Goal: Information Seeking & Learning: Compare options

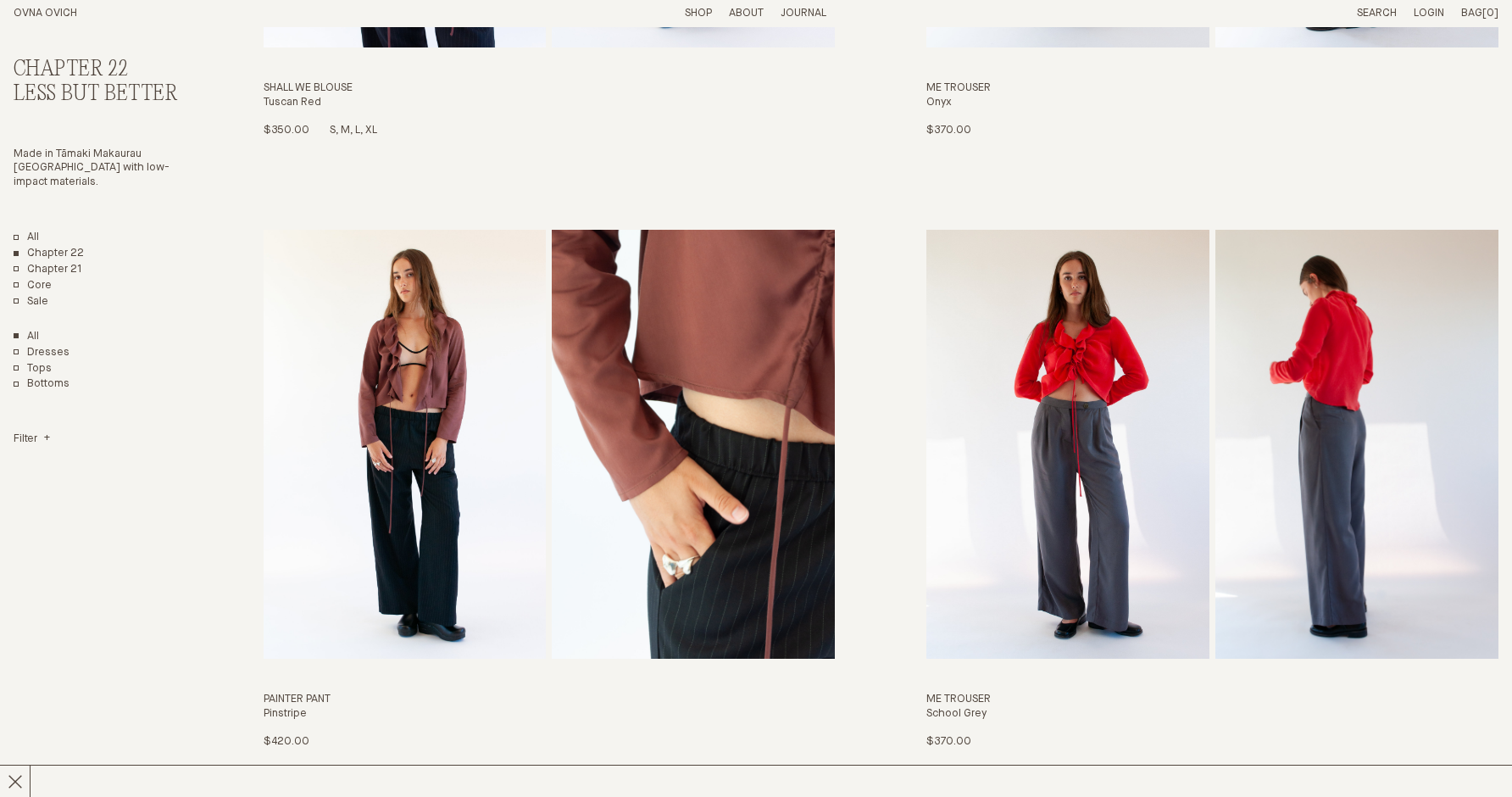
scroll to position [3633, 0]
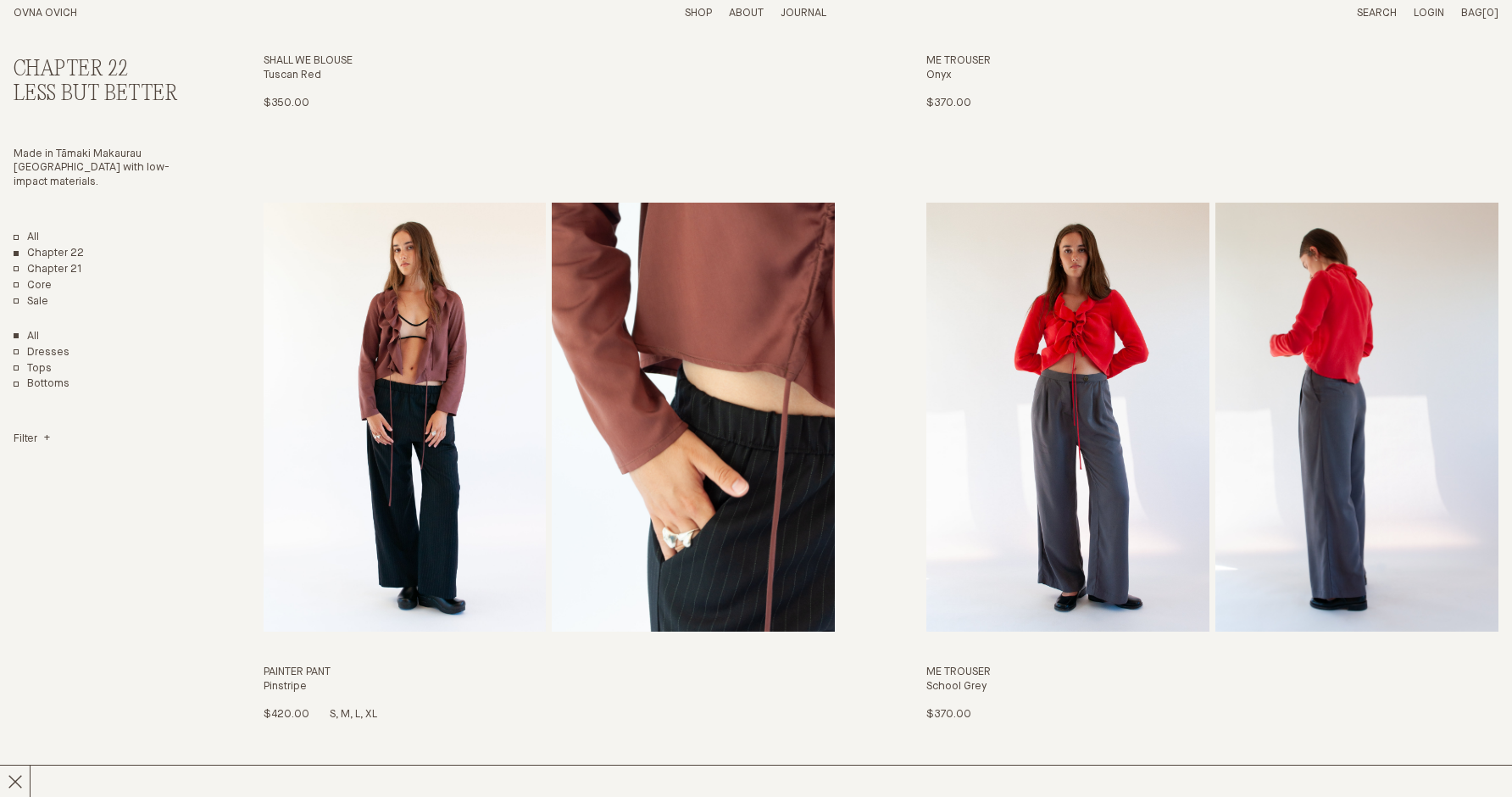
click at [660, 393] on img "Painter Pant" at bounding box center [693, 417] width 283 height 429
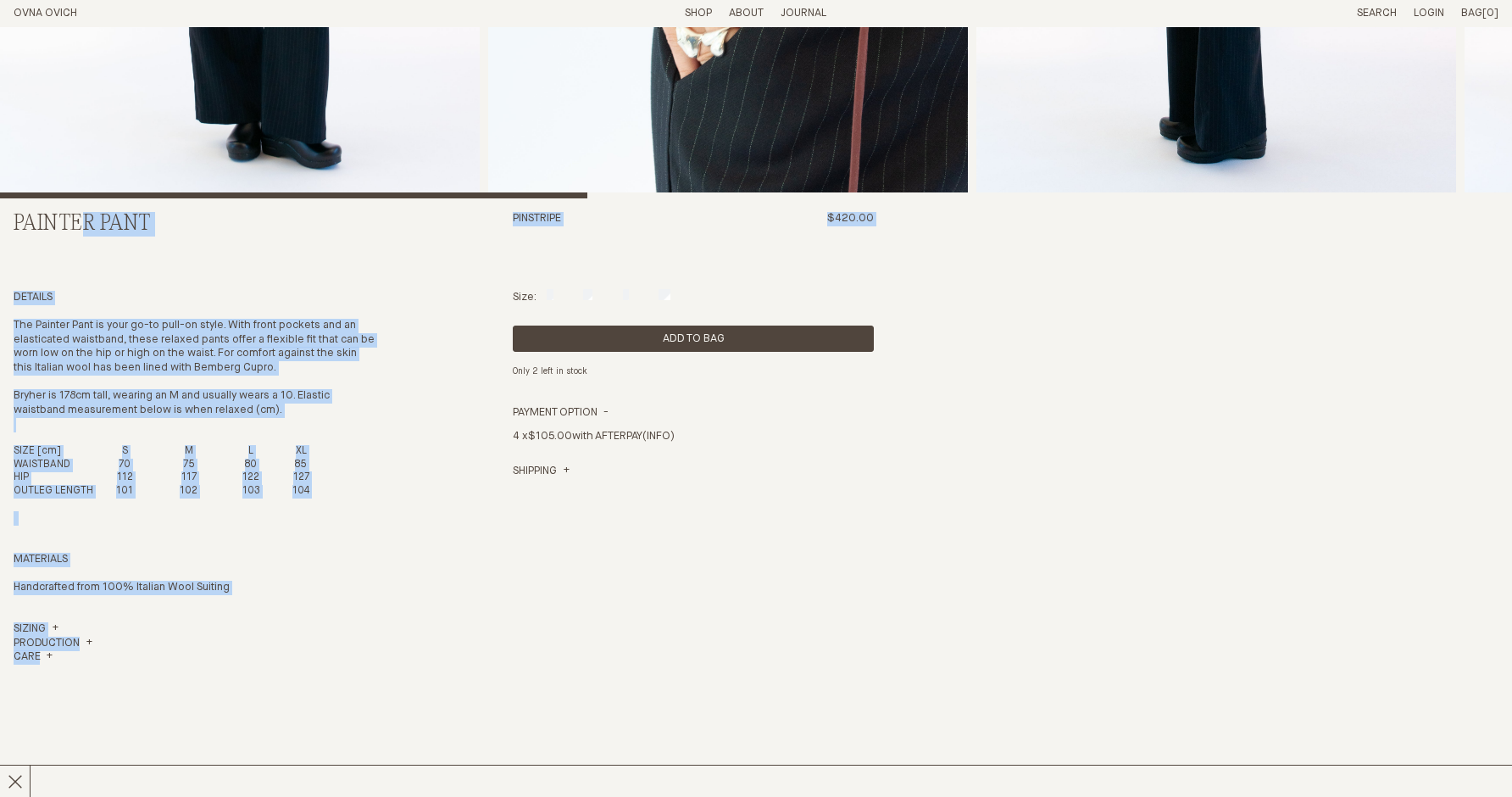
scroll to position [612, 0]
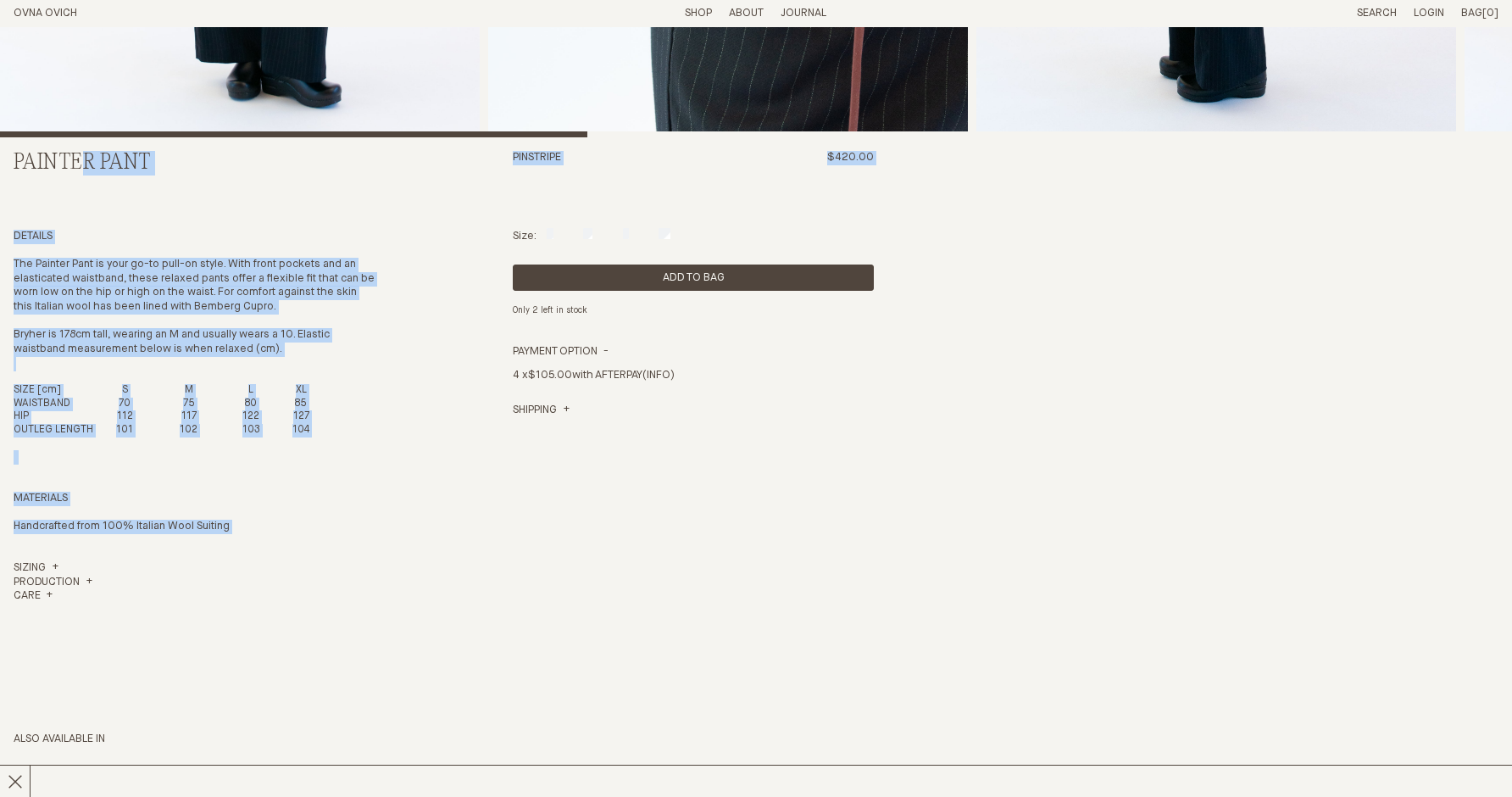
drag, startPoint x: 22, startPoint y: 363, endPoint x: 302, endPoint y: 537, distance: 329.7
click at [302, 537] on div "Painter Pant Pinstripe $420.00 Details The Painter Pant is your go-to pull-on s…" at bounding box center [756, 272] width 1485 height 1715
copy div "ainter Pant Pinstripe $420.00 Details The Painter Pant is your go-to pull-on st…"
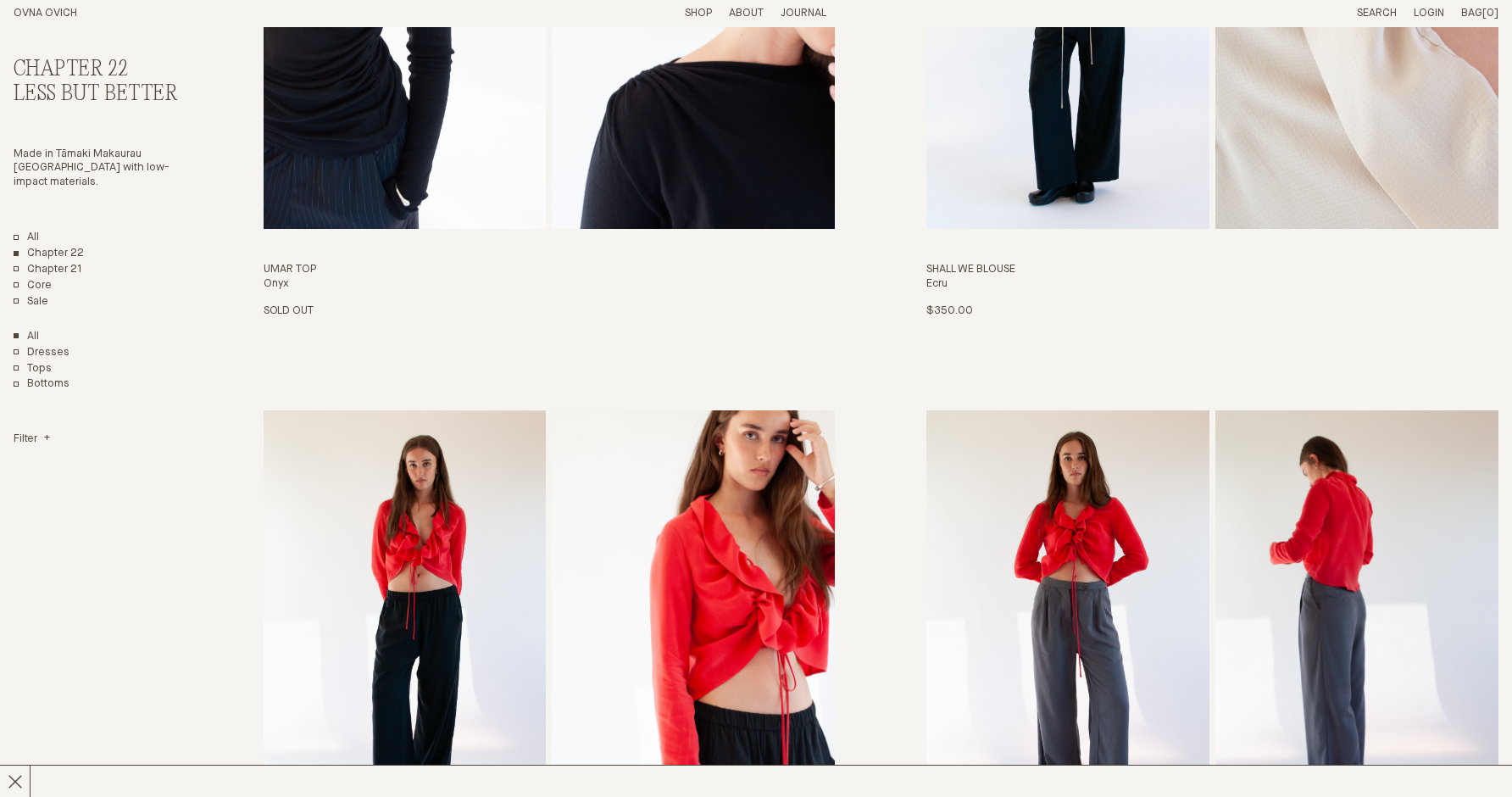
scroll to position [1024, 0]
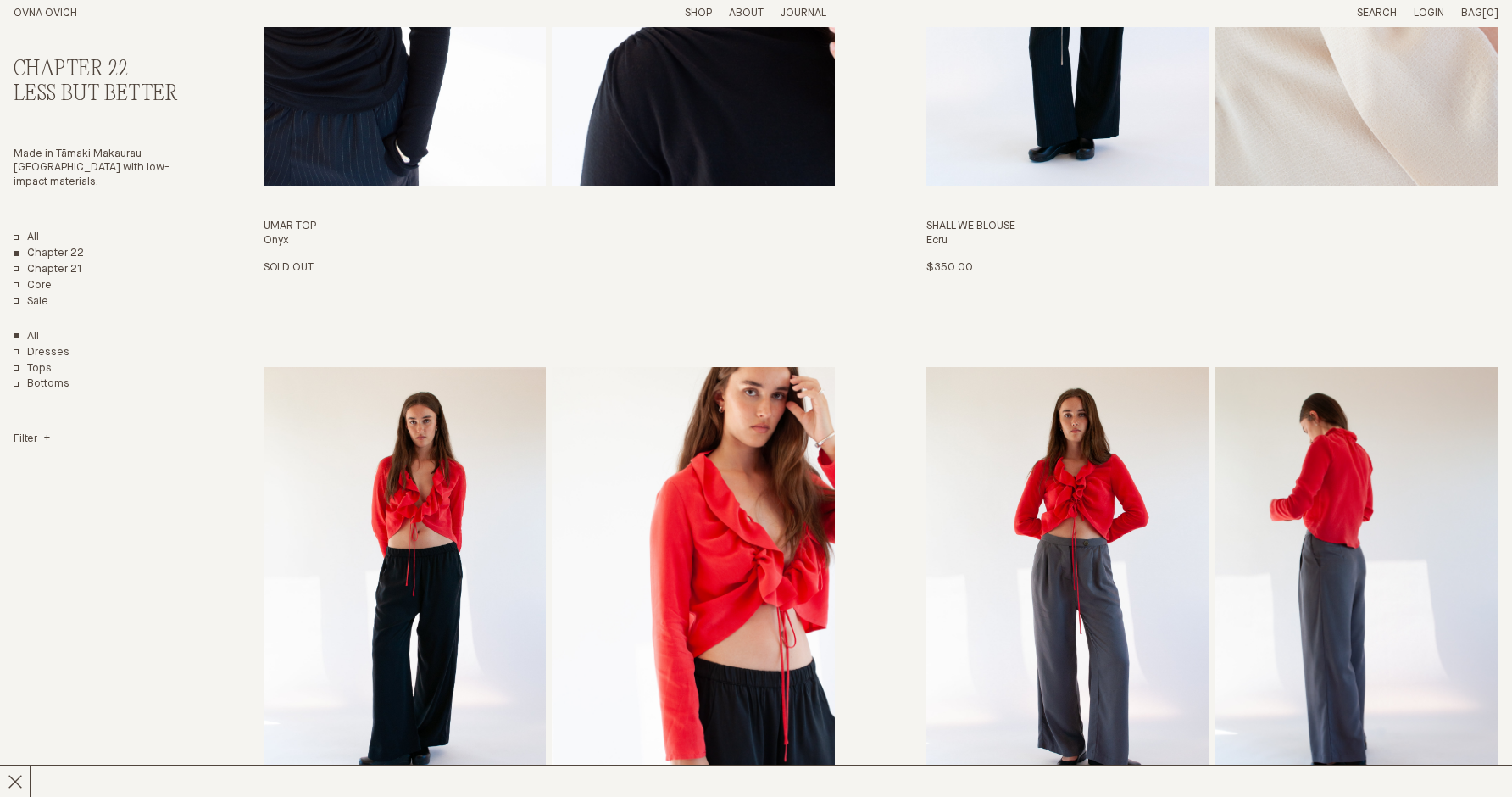
click at [502, 609] on img "Painter Pant" at bounding box center [405, 581] width 283 height 429
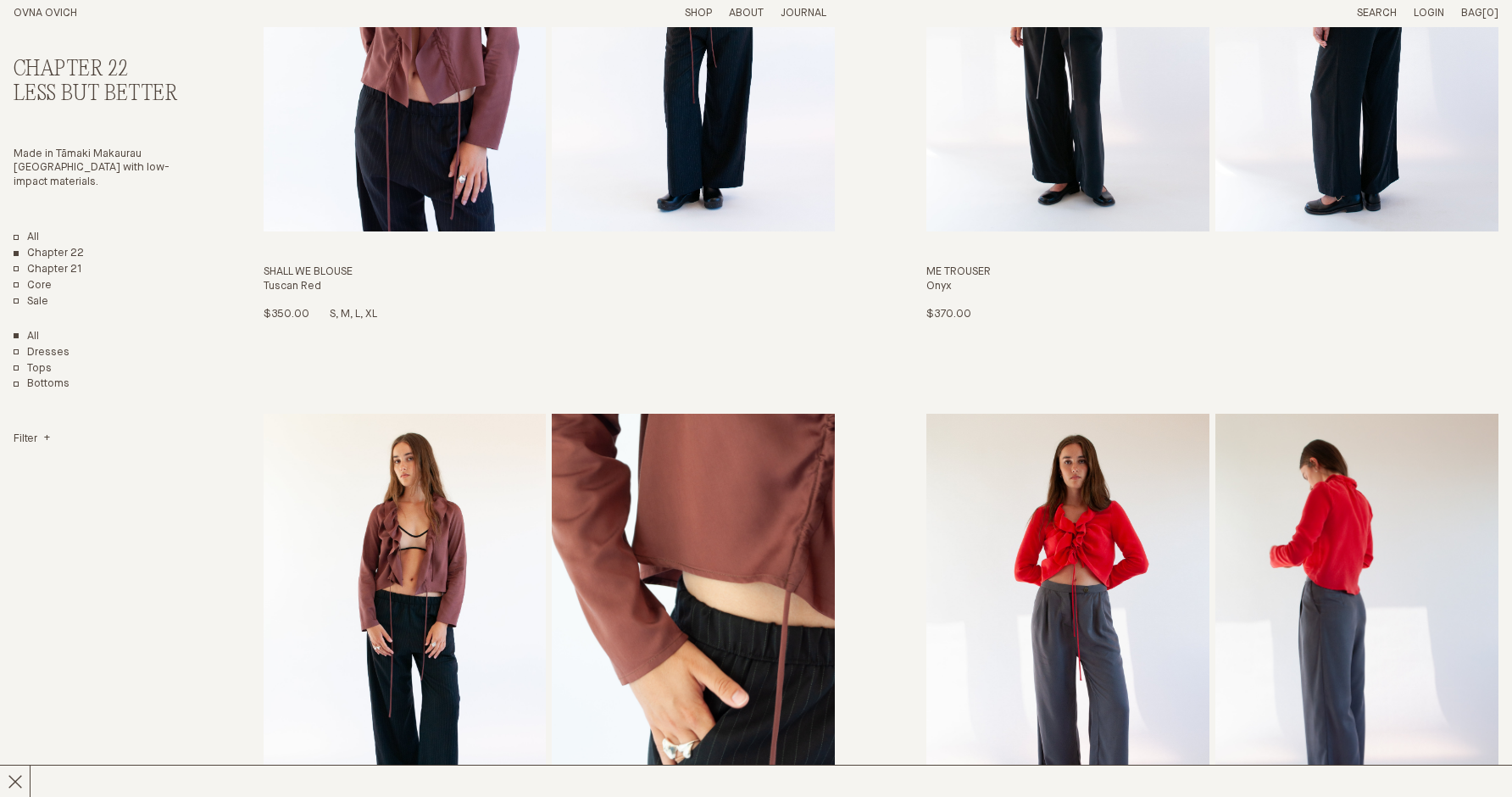
scroll to position [3751, 0]
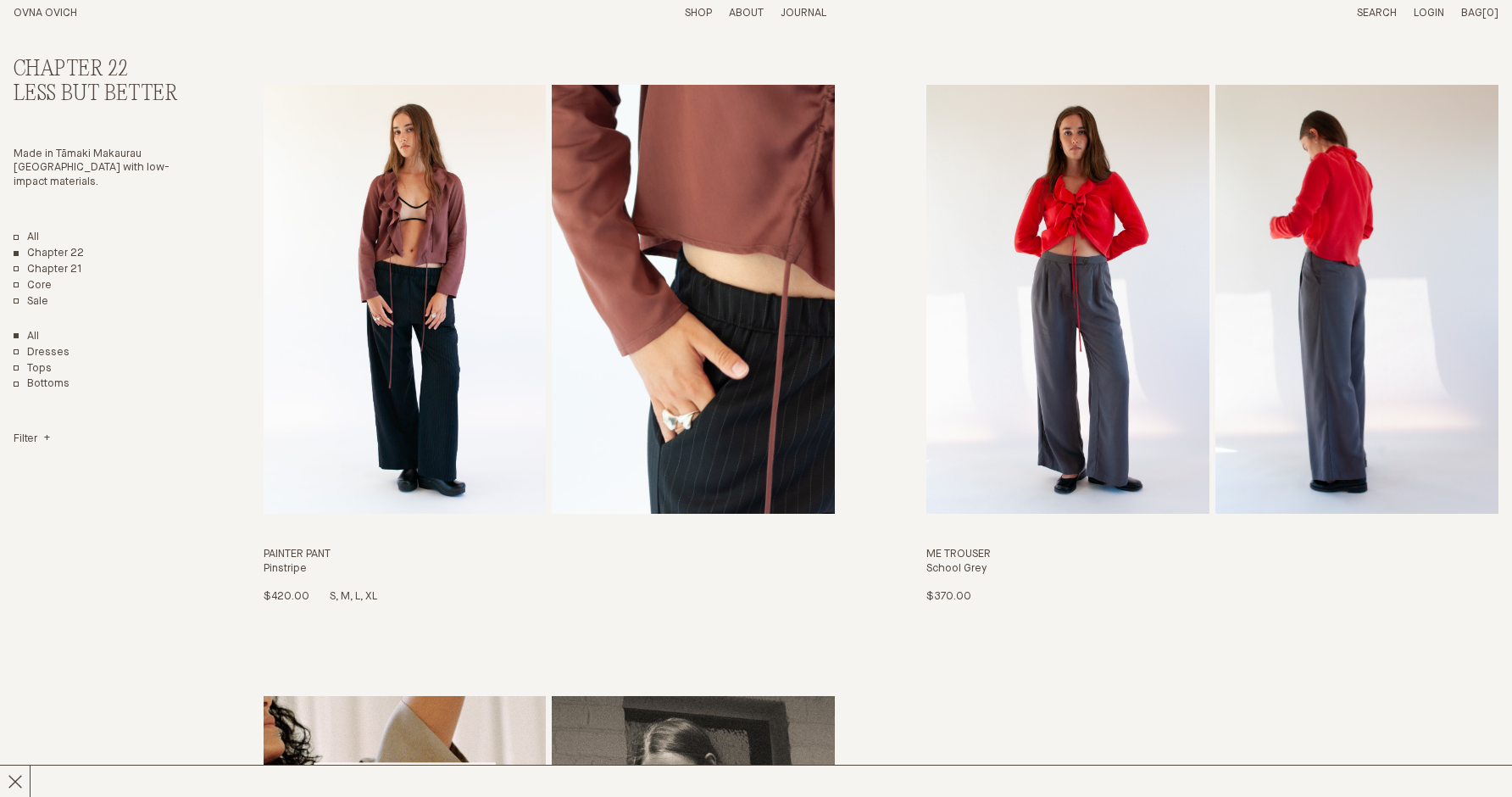
click at [622, 384] on img "Painter Pant" at bounding box center [693, 299] width 283 height 429
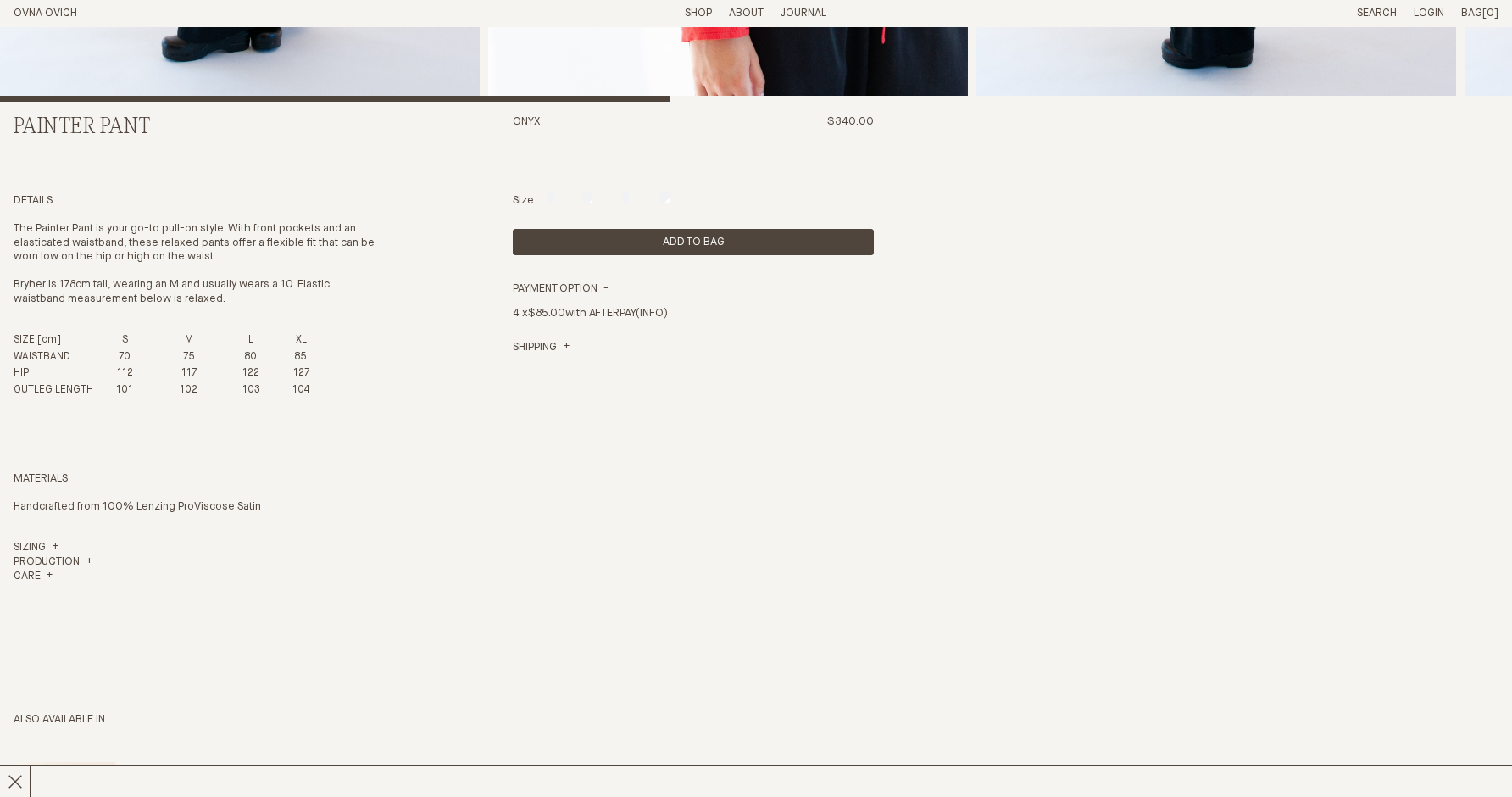
scroll to position [660, 0]
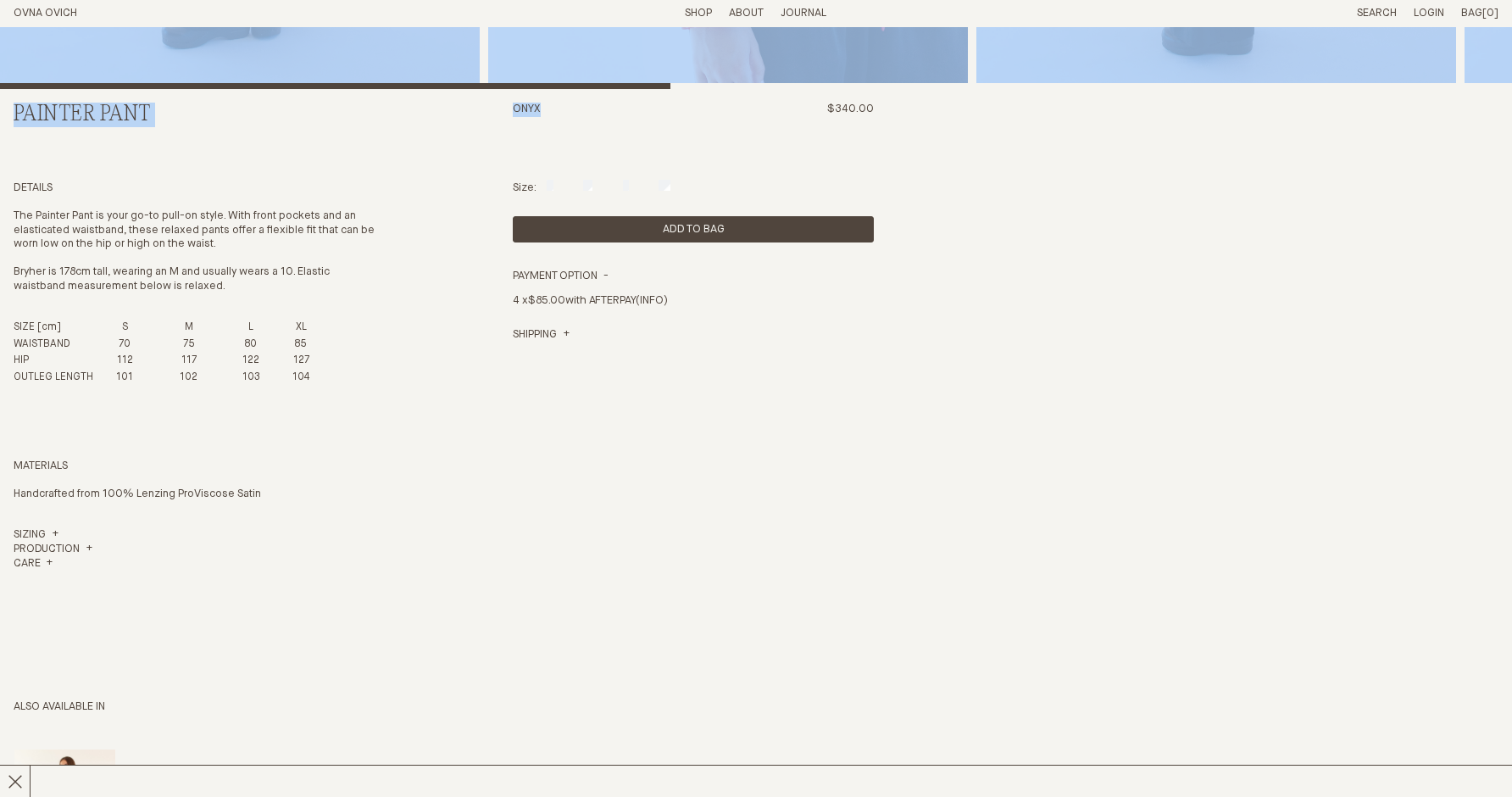
drag, startPoint x: 514, startPoint y: 109, endPoint x: 476, endPoint y: 109, distance: 38.0
click at [476, 109] on div "Painter Pant Onyx $340.00 Details The Painter Pant is your go-to pull-on style.…" at bounding box center [756, 231] width 1485 height 1730
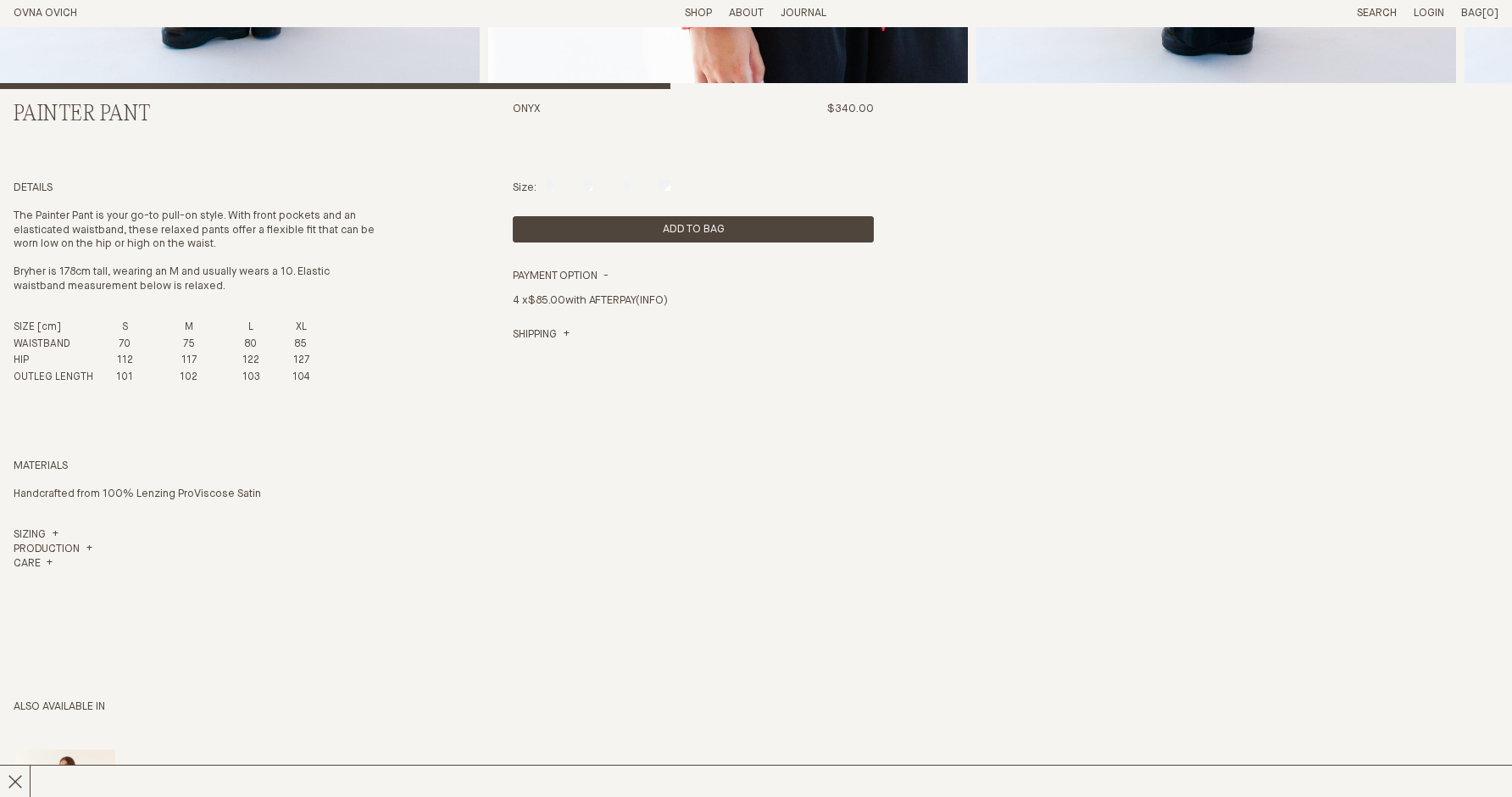
click at [571, 109] on div "Onyx $340.00" at bounding box center [693, 135] width 361 height 66
click at [526, 105] on h3 "Onyx" at bounding box center [526, 135] width 28 height 66
copy h3 "Onyx"
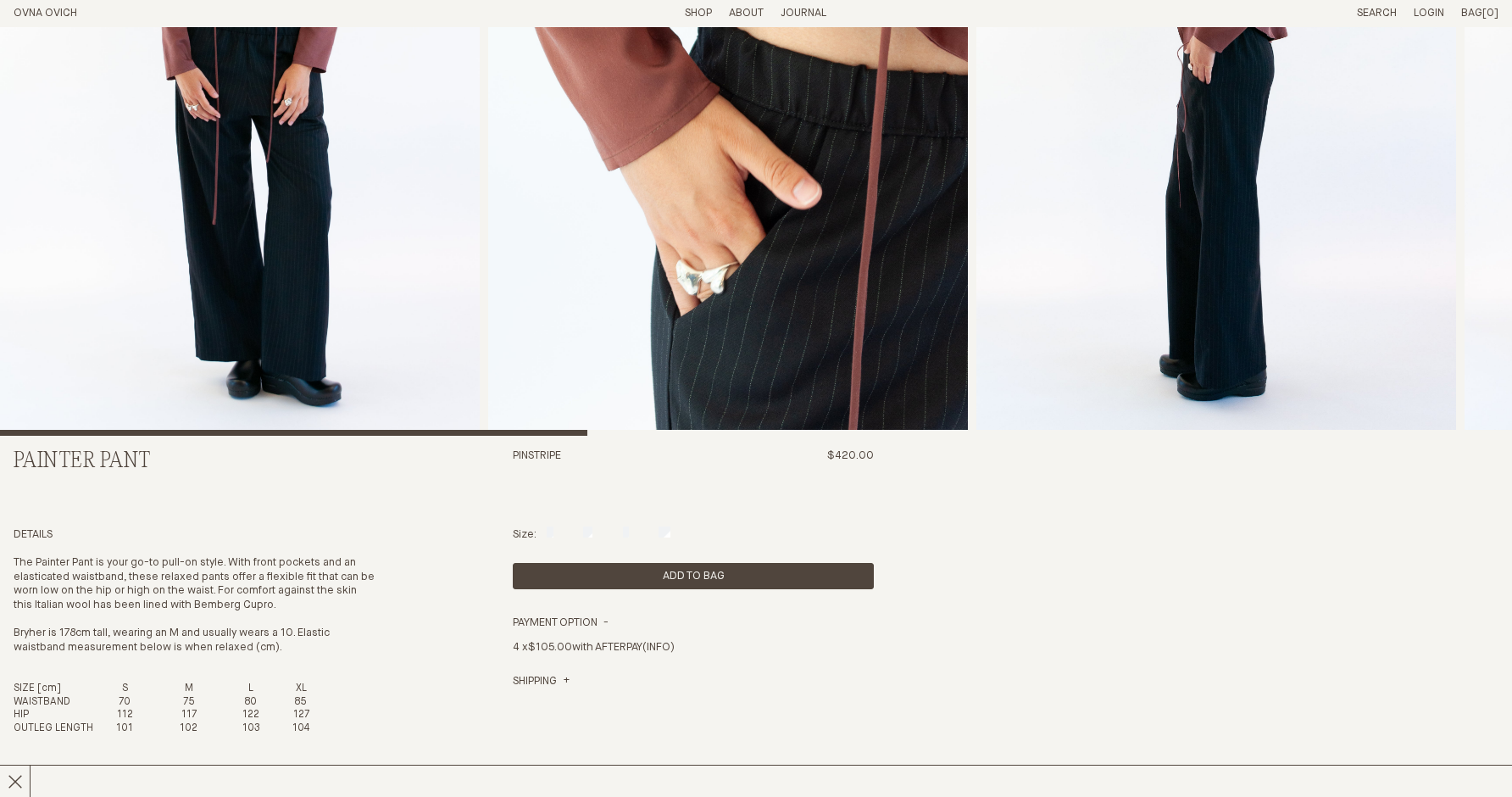
scroll to position [372, 0]
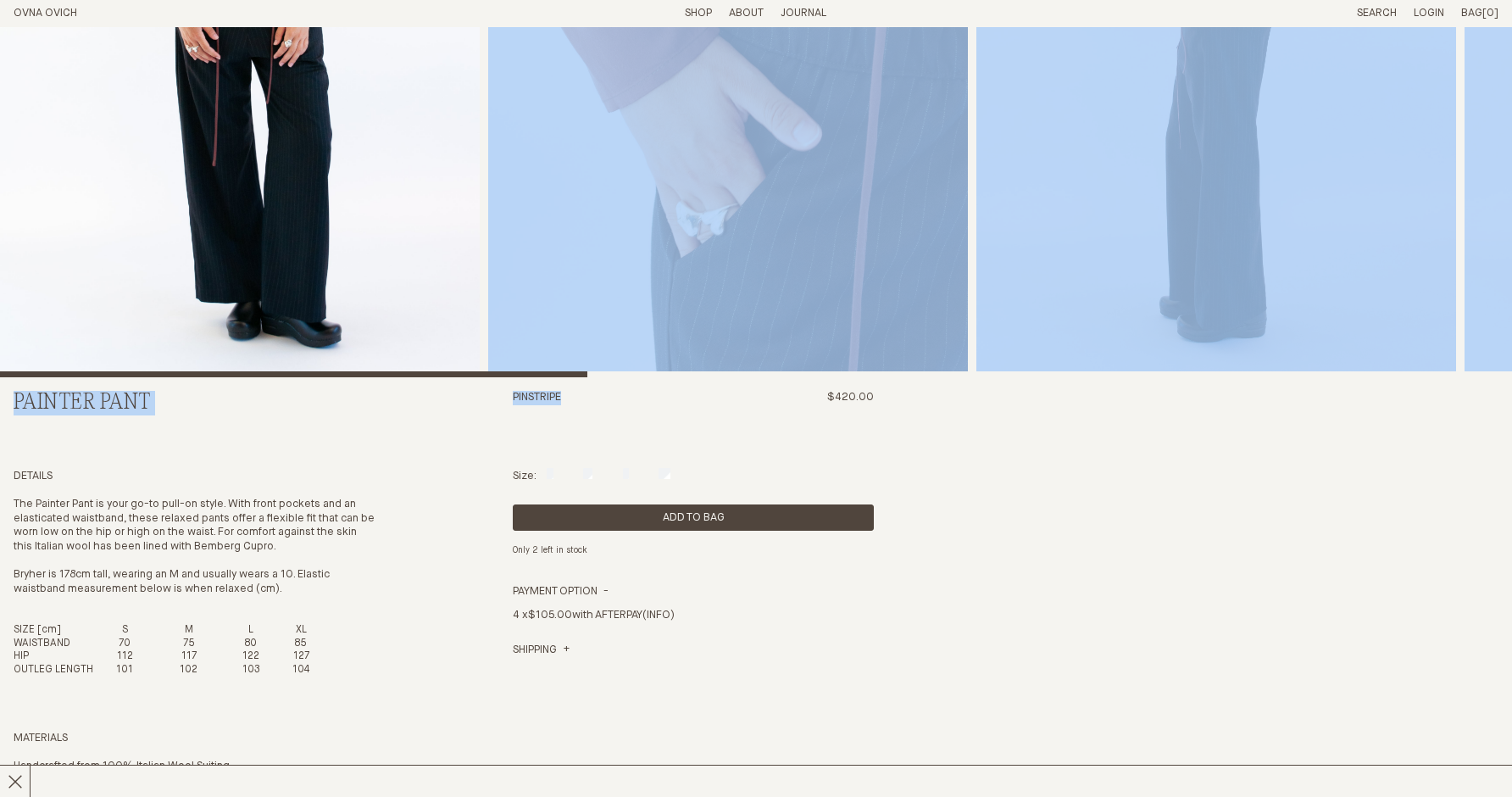
drag, startPoint x: 581, startPoint y: 402, endPoint x: 495, endPoint y: 392, distance: 86.6
click at [495, 392] on div "Painter Pant [GEOGRAPHIC_DATA] $420.00 Details The Painter Pant is your go-to p…" at bounding box center [756, 512] width 1485 height 1715
click at [628, 399] on div "Pinstripe $420.00" at bounding box center [693, 423] width 361 height 66
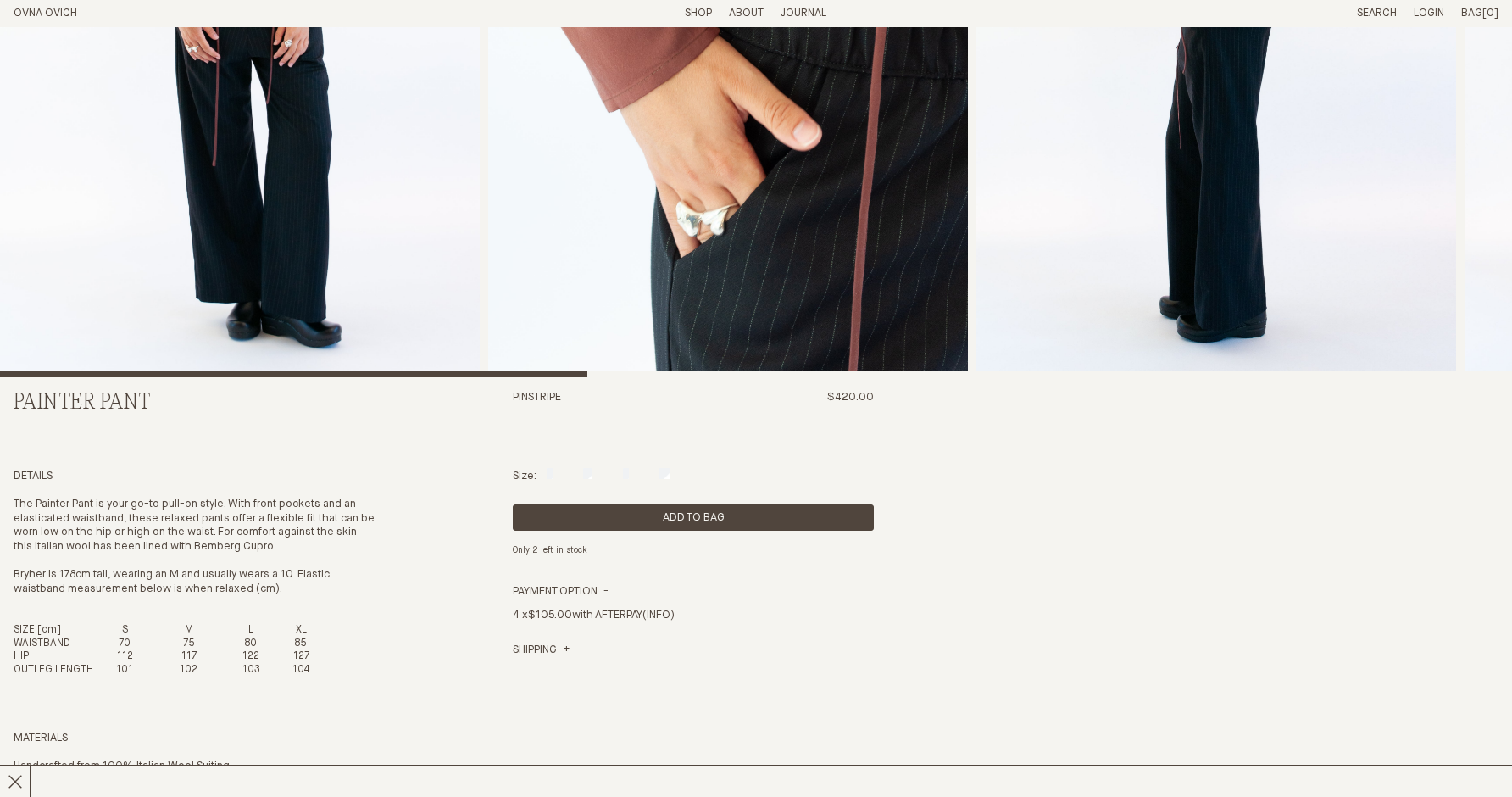
click at [520, 395] on h3 "Pinstripe" at bounding box center [536, 423] width 48 height 66
copy h3 "Pinstripe"
